Goal: Communication & Community: Answer question/provide support

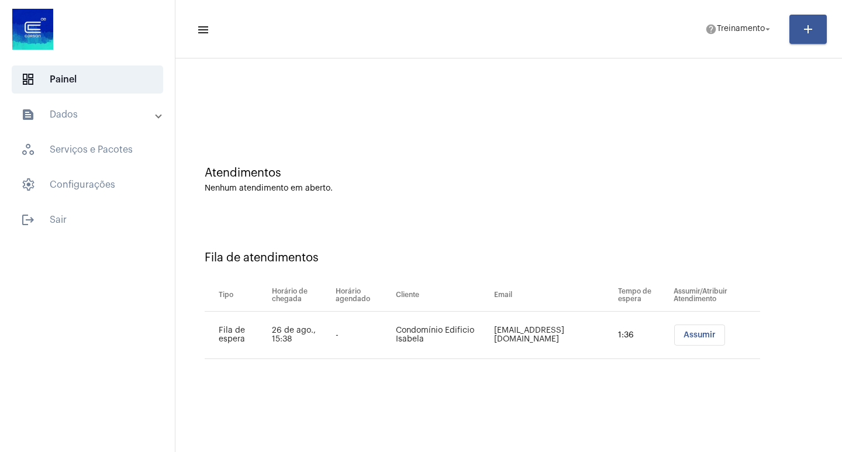
click at [704, 339] on button "Assumir" at bounding box center [699, 335] width 51 height 21
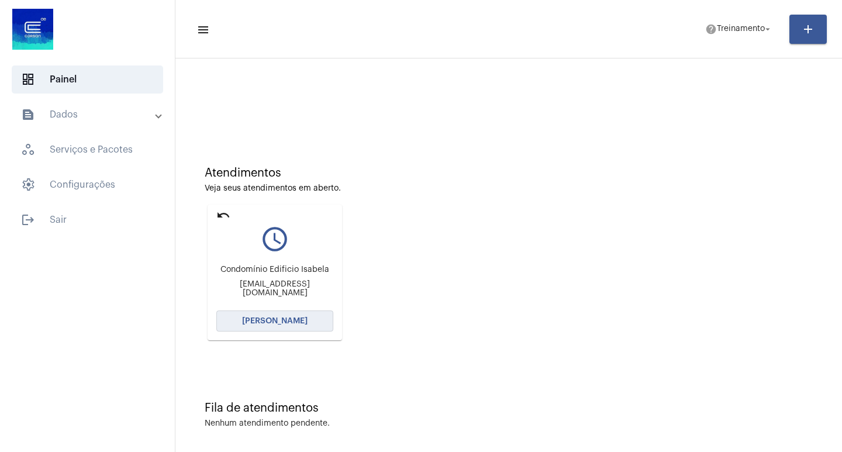
click at [290, 318] on span "[PERSON_NAME]" at bounding box center [275, 321] width 66 height 8
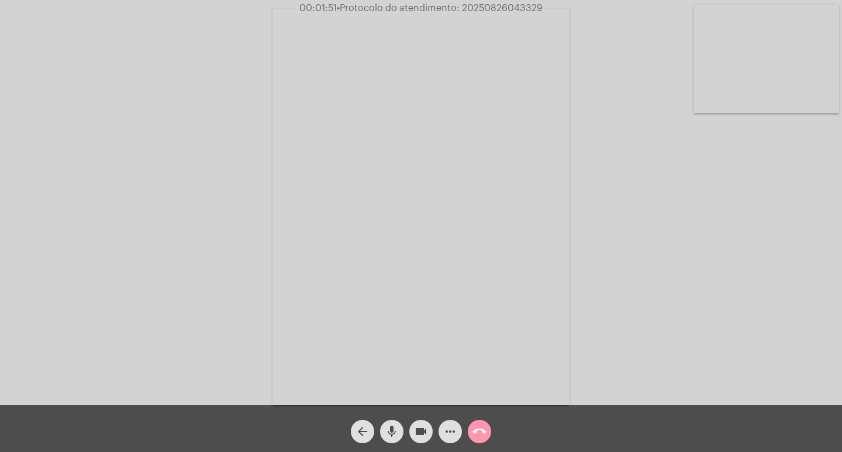
click at [415, 425] on mat-icon "videocam" at bounding box center [421, 432] width 14 height 14
click at [387, 425] on mat-icon "mic" at bounding box center [392, 432] width 14 height 14
click at [424, 429] on mat-icon "videocam_off" at bounding box center [421, 432] width 14 height 14
click at [402, 428] on button "mic_off" at bounding box center [391, 431] width 23 height 23
click at [422, 436] on mat-icon "videocam" at bounding box center [421, 432] width 14 height 14
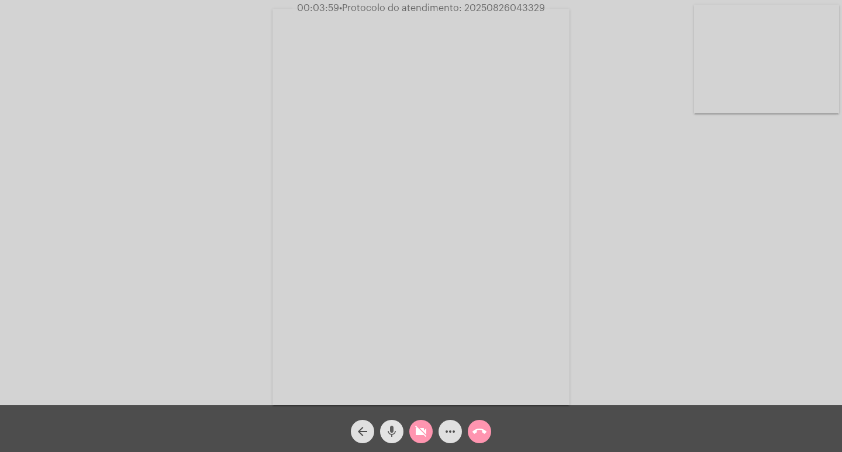
click at [399, 429] on button "mic" at bounding box center [391, 431] width 23 height 23
click at [420, 429] on mat-icon "videocam_off" at bounding box center [421, 432] width 14 height 14
click at [393, 427] on mat-icon "mic_off" at bounding box center [392, 432] width 14 height 14
click at [610, 249] on div "Acessando Câmera e Microfone..." at bounding box center [421, 205] width 840 height 405
click at [401, 430] on button "mic" at bounding box center [391, 431] width 23 height 23
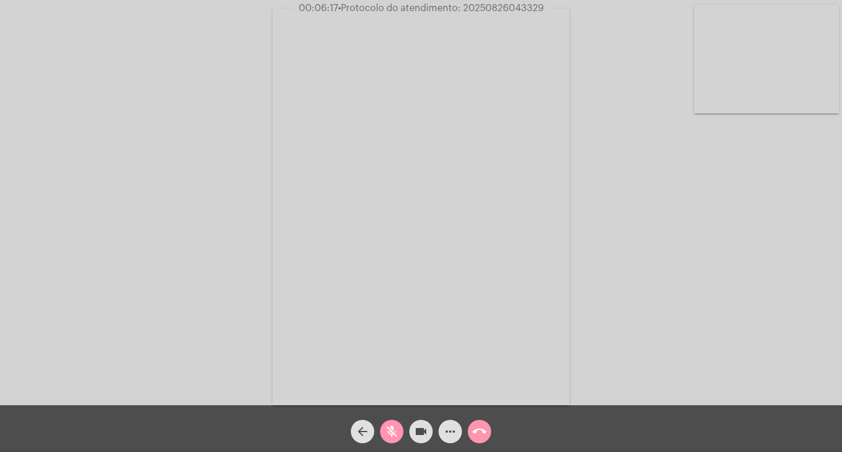
click at [410, 431] on button "videocam" at bounding box center [420, 431] width 23 height 23
click at [410, 431] on button "videocam_off" at bounding box center [420, 431] width 23 height 23
click at [400, 430] on button "mic_off" at bounding box center [391, 431] width 23 height 23
click at [427, 435] on mat-icon "videocam" at bounding box center [421, 432] width 14 height 14
click at [393, 428] on mat-icon "mic" at bounding box center [392, 432] width 14 height 14
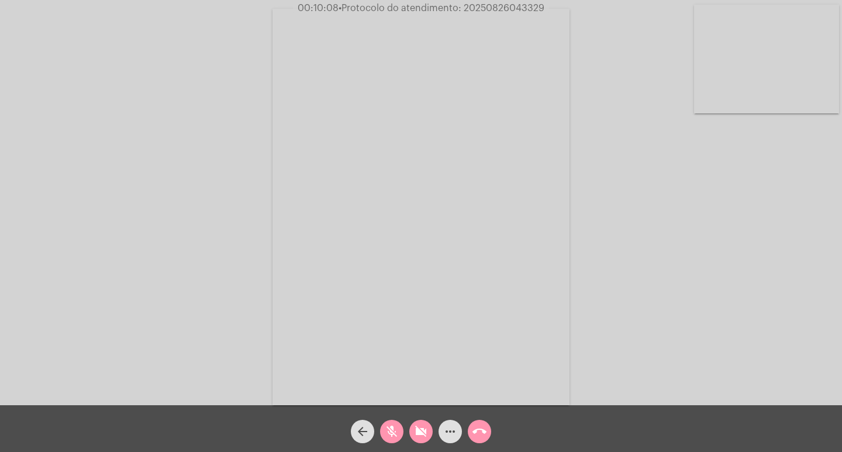
click at [414, 438] on mat-icon "videocam_off" at bounding box center [421, 432] width 14 height 14
click at [391, 427] on mat-icon "mic_off" at bounding box center [392, 432] width 14 height 14
click at [470, 4] on span "• Protocolo do atendimento: 20250826043329" at bounding box center [441, 8] width 206 height 9
copy span "20250826043329"
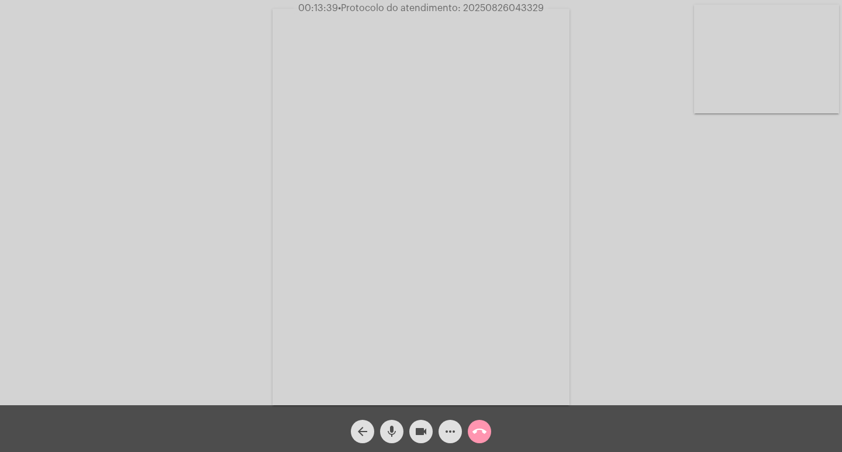
click at [479, 255] on video at bounding box center [421, 207] width 297 height 397
click at [261, 256] on video at bounding box center [195, 206] width 297 height 397
click at [476, 423] on span "call_end" at bounding box center [480, 431] width 14 height 23
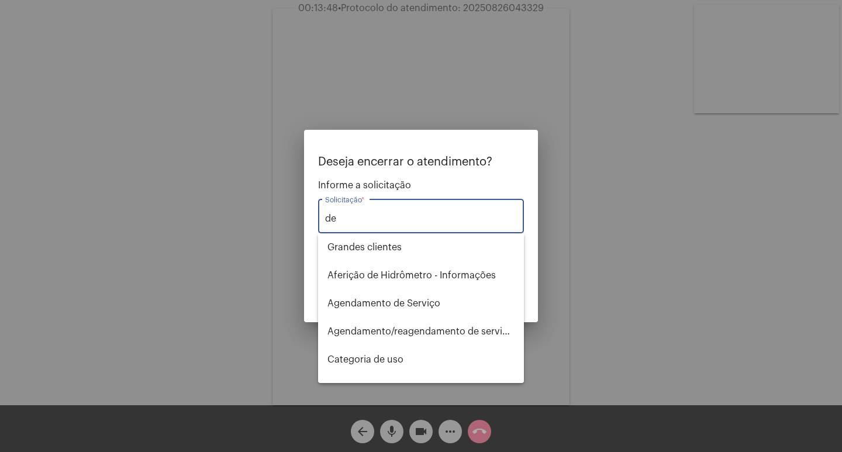
type input "d"
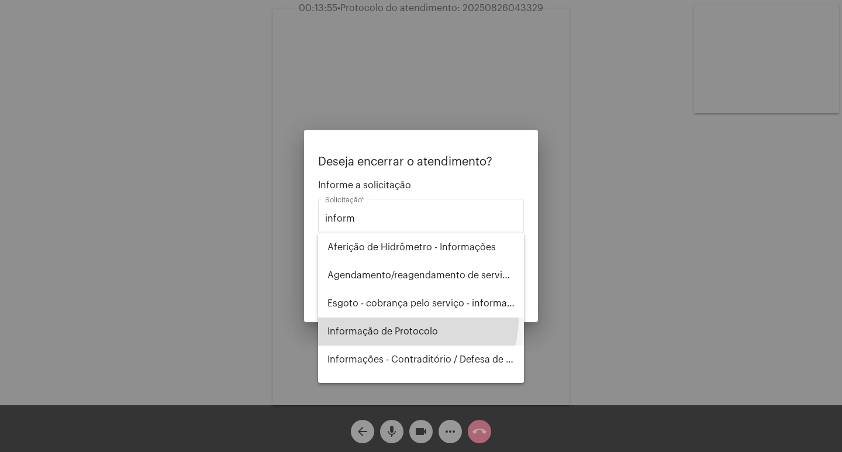
click at [415, 319] on span "Informação de Protocolo" at bounding box center [421, 332] width 187 height 28
type input "Informação de Protocolo"
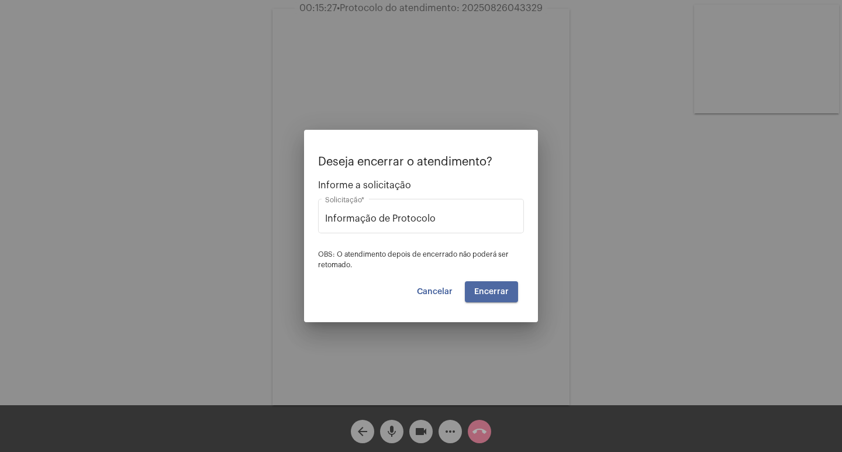
click at [490, 294] on span "Encerrar" at bounding box center [491, 292] width 35 height 8
